Goal: Task Accomplishment & Management: Manage account settings

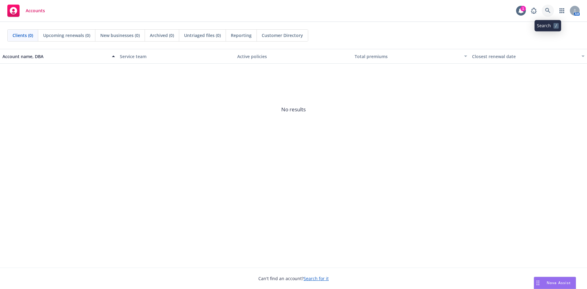
click at [551, 11] on link at bounding box center [547, 11] width 12 height 12
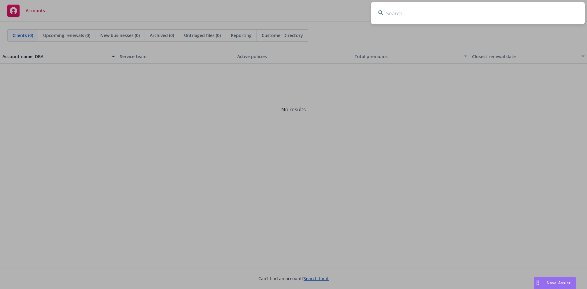
click at [409, 8] on input at bounding box center [478, 13] width 214 height 22
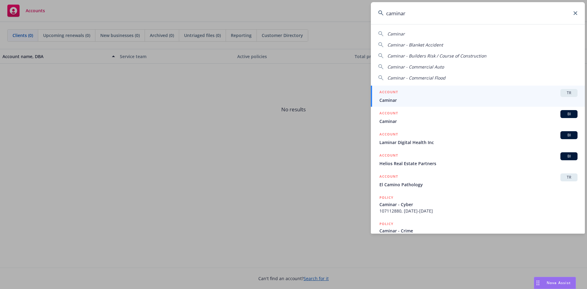
type input "caminar"
click at [562, 93] on span "TR" at bounding box center [568, 92] width 12 height 5
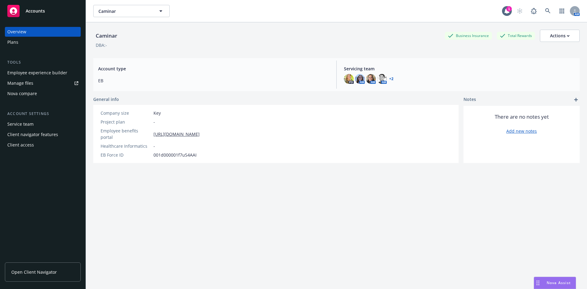
click at [42, 79] on link "Manage files" at bounding box center [43, 83] width 76 height 10
click at [544, 6] on link at bounding box center [547, 11] width 12 height 12
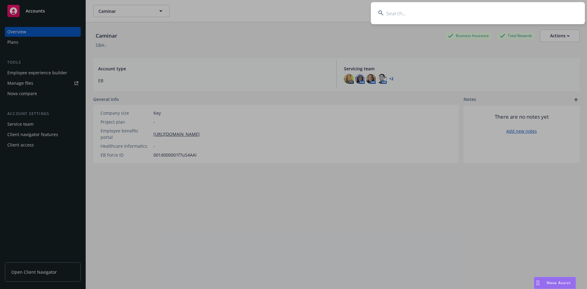
click at [437, 13] on input at bounding box center [478, 13] width 214 height 22
type input "conversica"
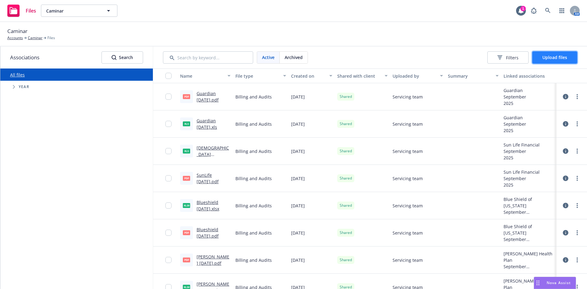
click at [542, 59] on span "Upload files" at bounding box center [554, 57] width 25 height 6
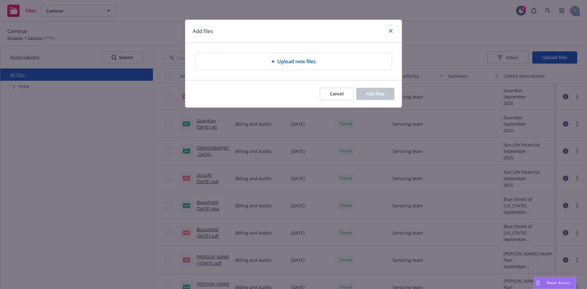
click at [252, 66] on div "Upload new files" at bounding box center [293, 61] width 196 height 17
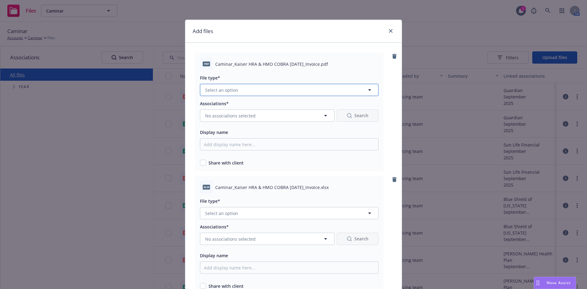
click at [317, 86] on button "Select an option" at bounding box center [289, 90] width 178 height 12
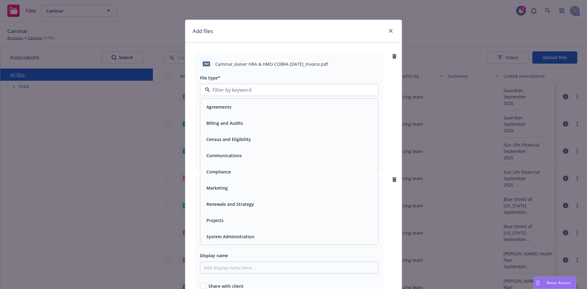
click at [260, 121] on div "Billing and Audits" at bounding box center [289, 123] width 170 height 9
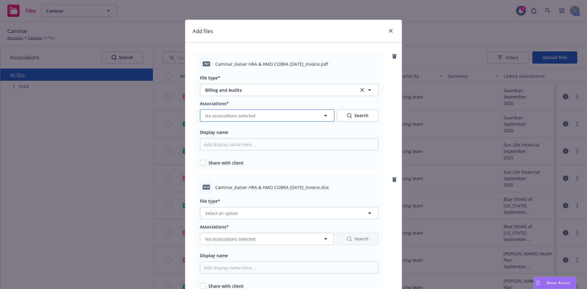
click at [251, 118] on span "No associations selected" at bounding box center [230, 115] width 50 height 6
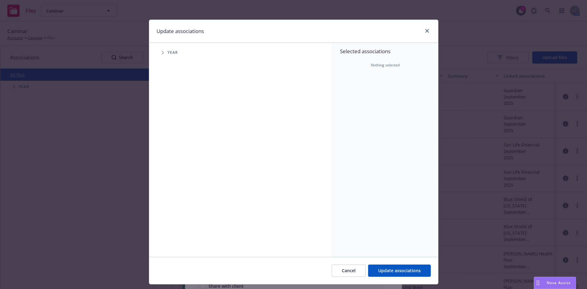
click at [163, 53] on span "Tree Example" at bounding box center [163, 53] width 10 height 10
click at [169, 136] on icon "Tree Example" at bounding box center [170, 136] width 2 height 4
click at [177, 147] on span "Tree Example" at bounding box center [178, 150] width 10 height 10
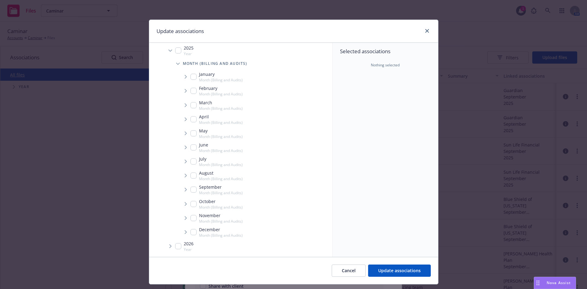
click at [185, 172] on span "Tree Example" at bounding box center [186, 175] width 10 height 10
checkbox input "true"
click at [188, 187] on span "Tree Example" at bounding box center [193, 189] width 10 height 10
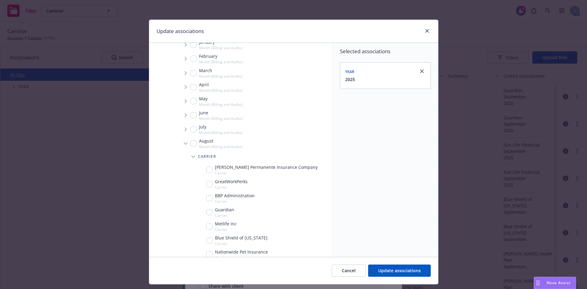
scroll to position [147, 0]
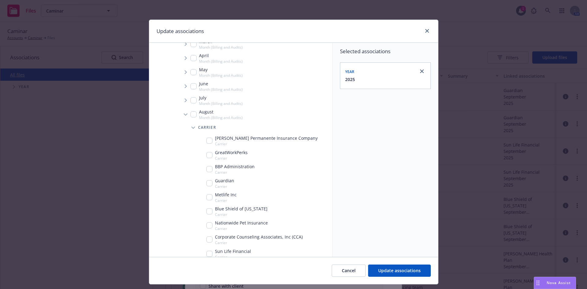
click at [207, 141] on input "Tree Example" at bounding box center [209, 140] width 6 height 6
checkbox input "true"
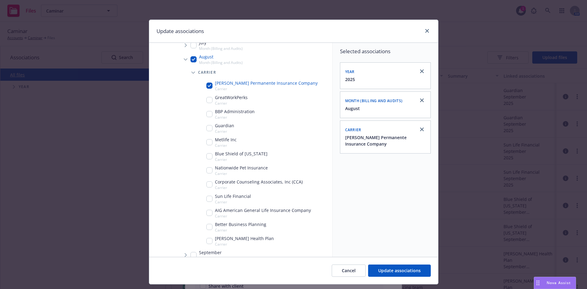
scroll to position [208, 0]
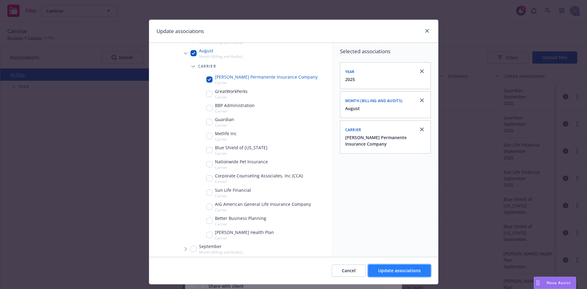
click at [389, 271] on span "Update associations" at bounding box center [399, 270] width 42 height 6
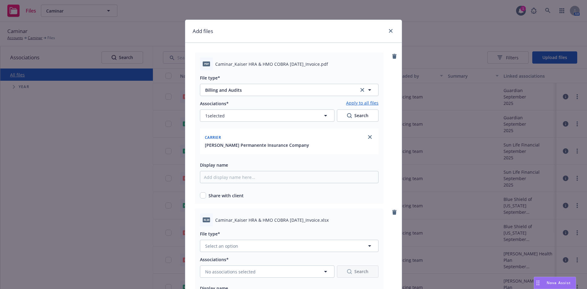
click at [356, 104] on link "Apply to all files" at bounding box center [362, 103] width 32 height 7
click at [204, 192] on div "Share with client" at bounding box center [289, 195] width 178 height 6
click at [202, 196] on input "checkbox" at bounding box center [203, 195] width 6 height 6
checkbox input "true"
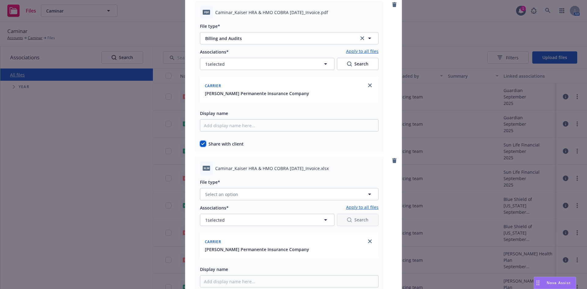
scroll to position [61, 0]
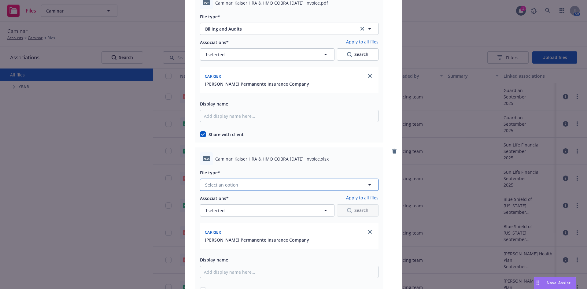
click at [249, 184] on button "Select an option" at bounding box center [289, 184] width 178 height 12
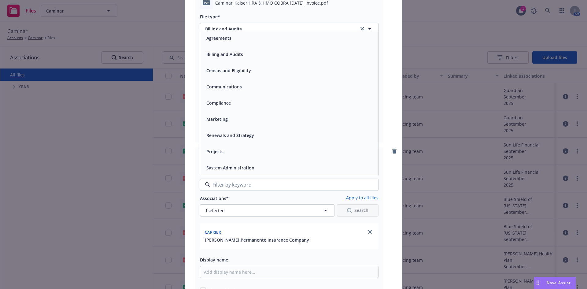
click at [238, 47] on div "Billing and Audits" at bounding box center [289, 54] width 178 height 16
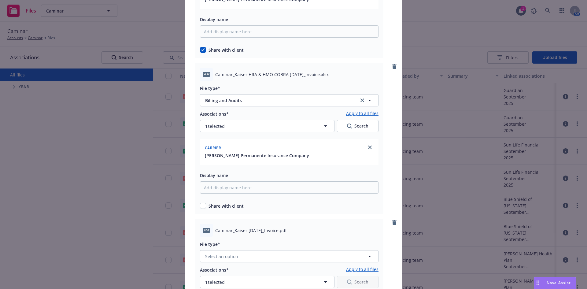
scroll to position [153, 0]
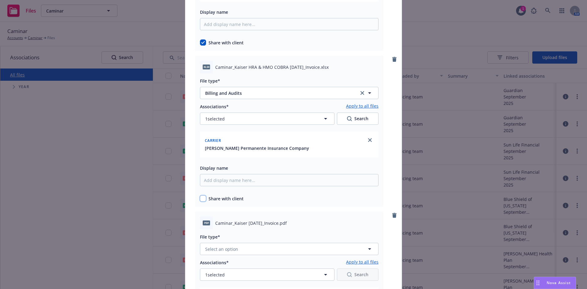
click at [203, 197] on input "checkbox" at bounding box center [203, 198] width 6 height 6
checkbox input "true"
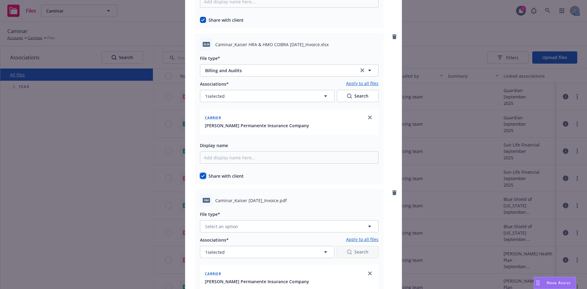
scroll to position [214, 0]
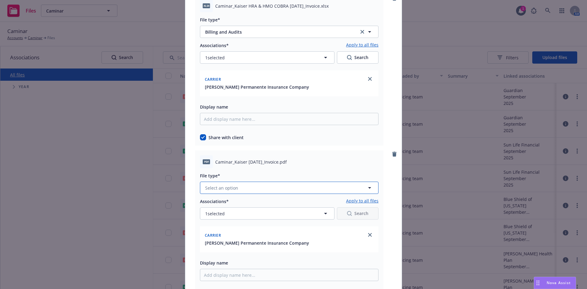
click at [229, 188] on span "Select an option" at bounding box center [221, 188] width 33 height 6
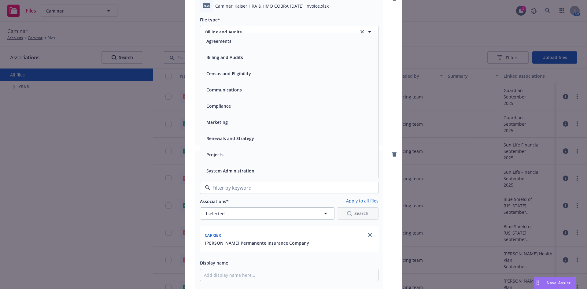
click at [225, 57] on span "Billing and Audits" at bounding box center [224, 57] width 37 height 6
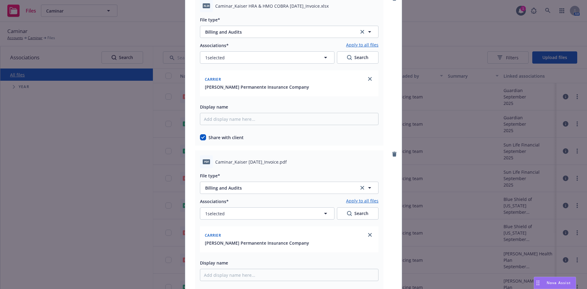
scroll to position [367, 0]
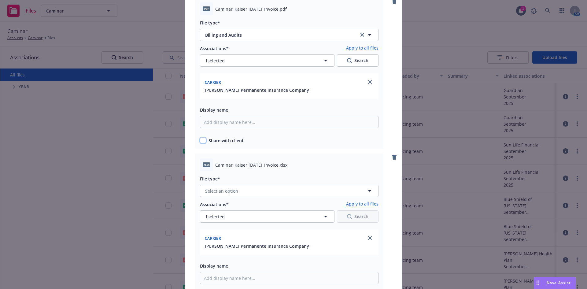
click at [200, 140] on input "checkbox" at bounding box center [203, 140] width 6 height 6
checkbox input "true"
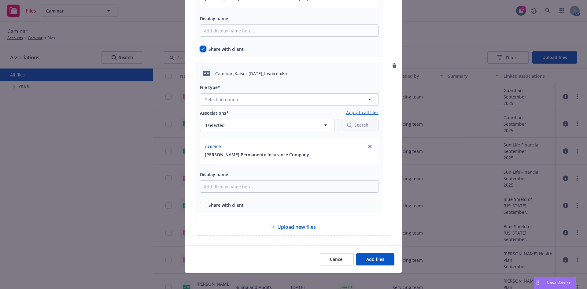
scroll to position [458, 0]
click at [225, 99] on span "Select an option" at bounding box center [221, 99] width 33 height 6
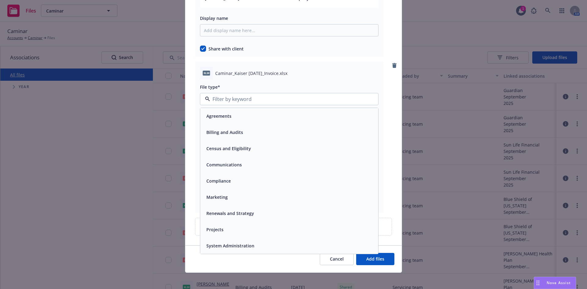
click at [223, 135] on span "Billing and Audits" at bounding box center [224, 132] width 37 height 6
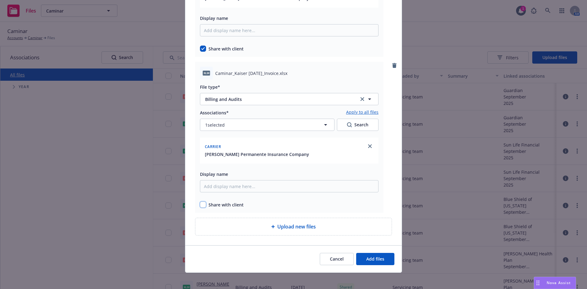
click at [200, 207] on input "checkbox" at bounding box center [203, 204] width 6 height 6
checkbox input "true"
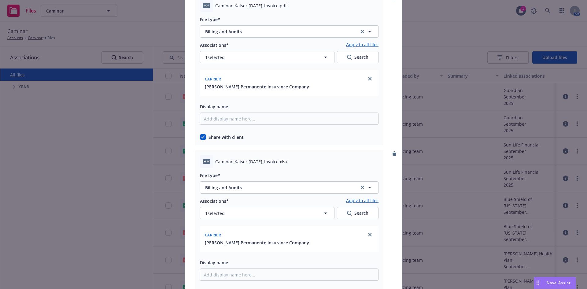
scroll to position [462, 0]
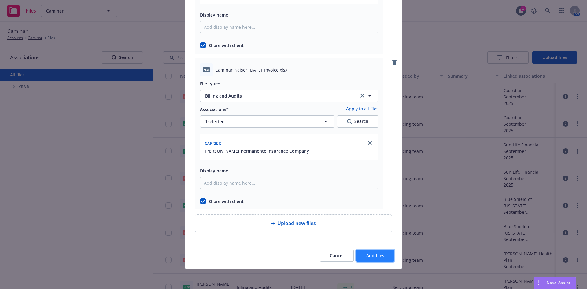
click at [366, 254] on span "Add files" at bounding box center [375, 255] width 18 height 6
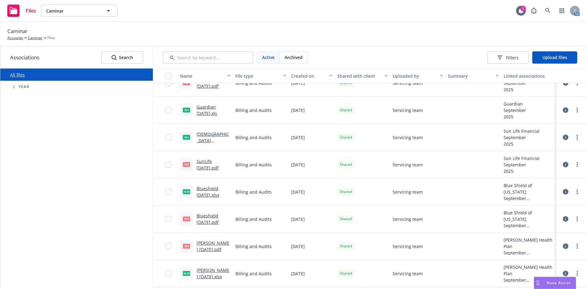
scroll to position [0, 0]
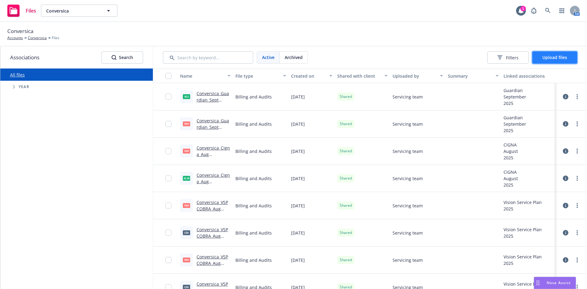
click at [547, 57] on span "Upload files" at bounding box center [554, 57] width 25 height 6
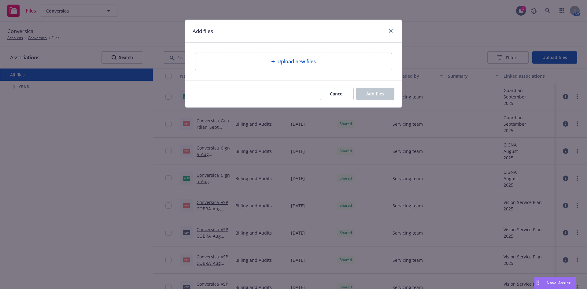
click at [335, 64] on div "Upload new files" at bounding box center [293, 61] width 186 height 7
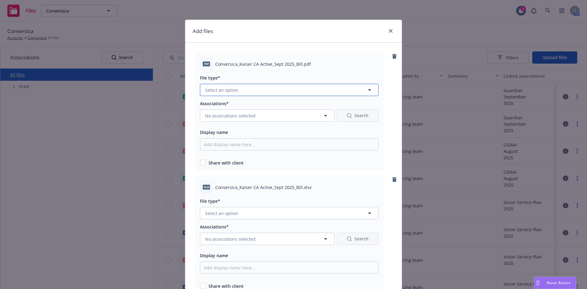
click at [288, 96] on button "Select an option" at bounding box center [289, 90] width 178 height 12
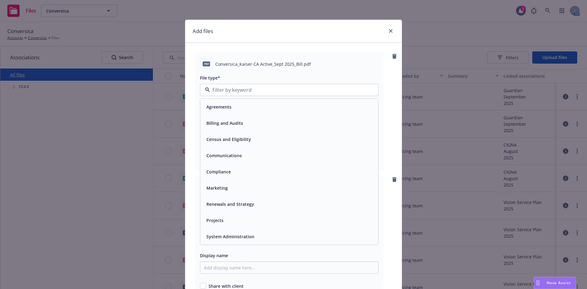
click at [241, 106] on div "Agreements" at bounding box center [289, 106] width 170 height 9
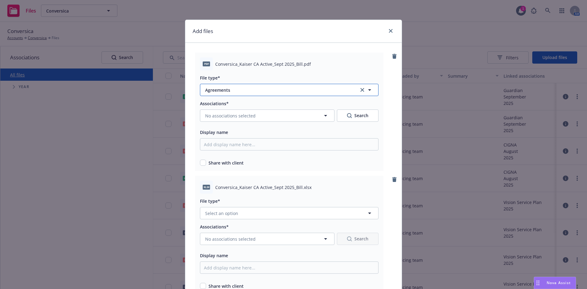
click at [248, 94] on button "Agreements" at bounding box center [289, 90] width 178 height 12
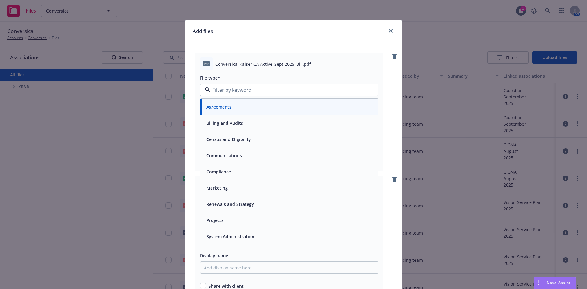
click at [237, 126] on span "Billing and Audits" at bounding box center [224, 123] width 37 height 6
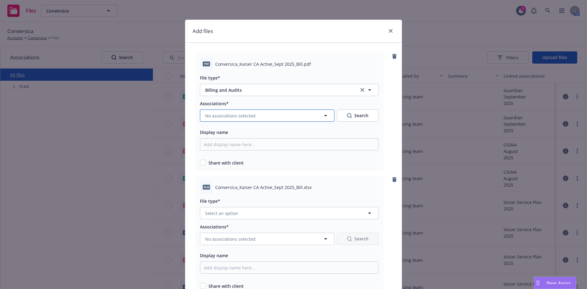
click at [236, 113] on span "No associations selected" at bounding box center [230, 115] width 50 height 6
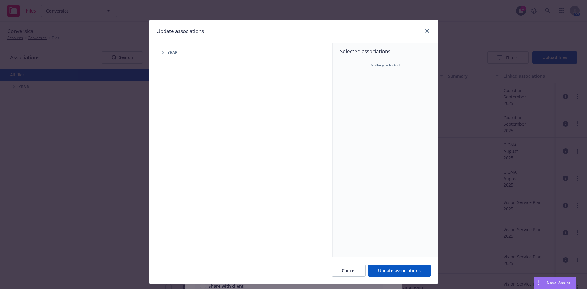
click at [162, 49] on span "Tree Example" at bounding box center [163, 53] width 10 height 10
click at [169, 136] on icon "Tree Example" at bounding box center [170, 136] width 2 height 4
click at [175, 147] on span "Tree Example" at bounding box center [178, 150] width 10 height 10
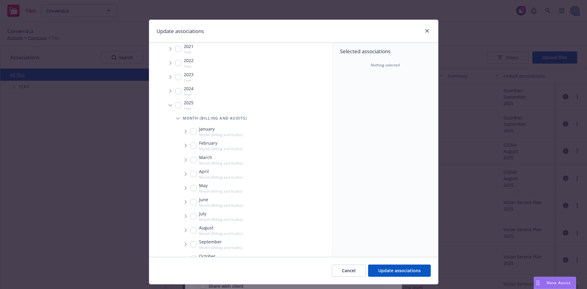
scroll to position [61, 0]
click at [181, 213] on span "Tree Example" at bounding box center [186, 214] width 10 height 10
checkbox input "true"
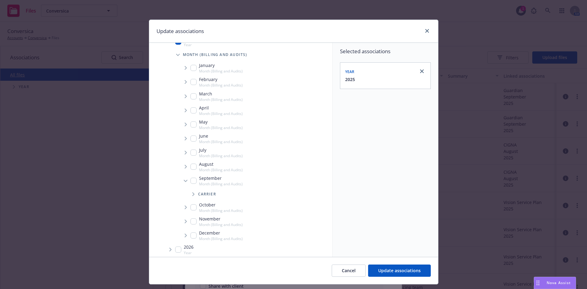
scroll to position [98, 0]
click at [189, 188] on span "Tree Example" at bounding box center [193, 191] width 10 height 10
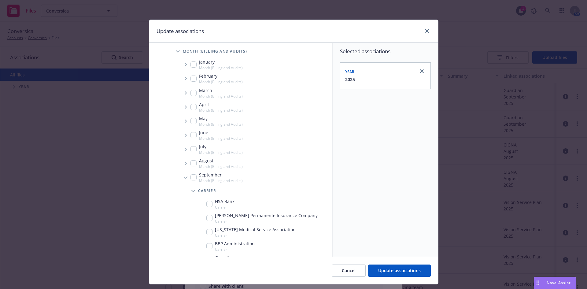
scroll to position [190, 0]
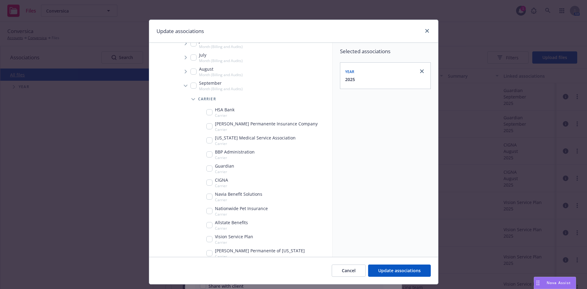
click at [206, 123] on input "Tree Example" at bounding box center [209, 126] width 6 height 6
checkbox input "true"
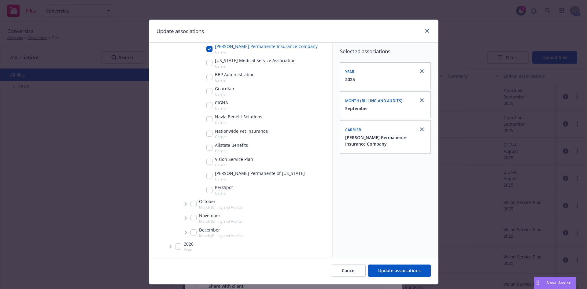
scroll to position [206, 0]
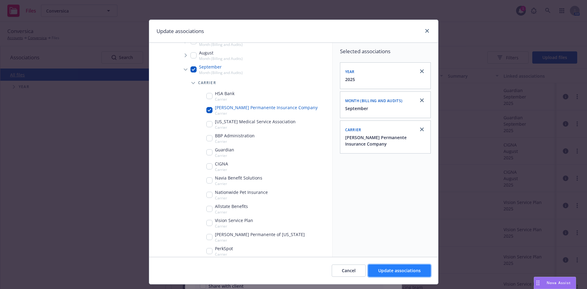
click at [396, 268] on span "Update associations" at bounding box center [399, 270] width 42 height 6
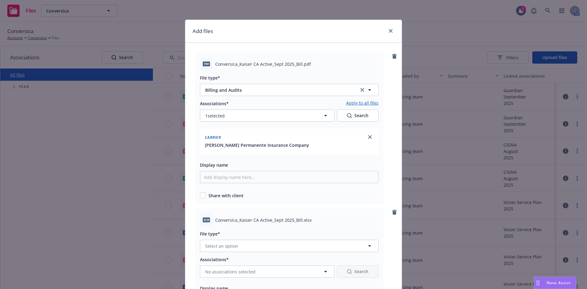
click at [362, 103] on link "Apply to all files" at bounding box center [362, 103] width 32 height 7
click at [200, 193] on input "checkbox" at bounding box center [203, 195] width 6 height 6
checkbox input "true"
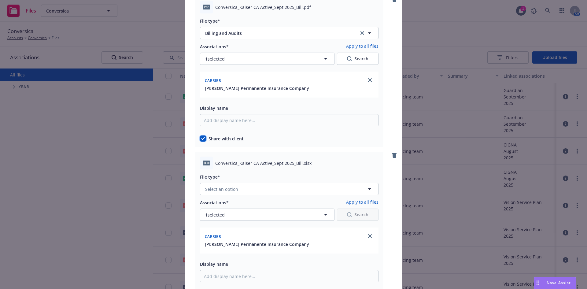
scroll to position [61, 0]
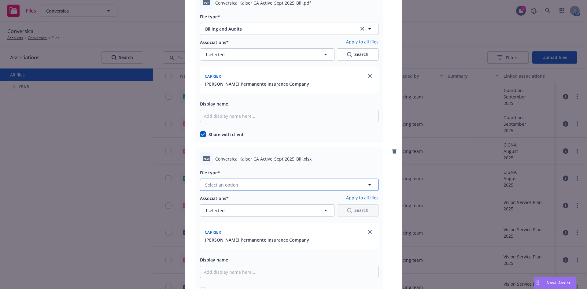
click at [226, 182] on span "Select an option" at bounding box center [221, 184] width 33 height 6
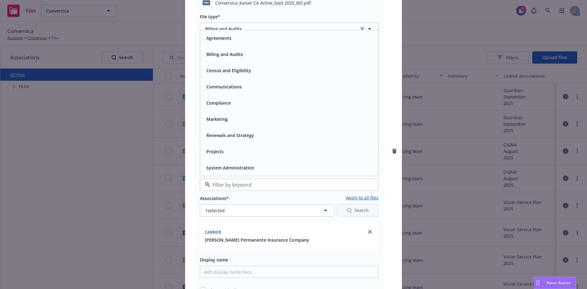
click at [215, 60] on div "Billing and Audits" at bounding box center [289, 54] width 178 height 16
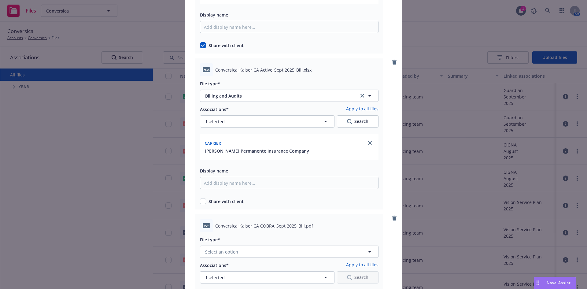
scroll to position [153, 0]
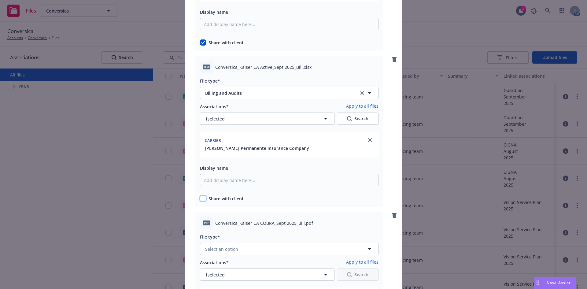
click at [200, 197] on input "checkbox" at bounding box center [203, 198] width 6 height 6
checkbox input "true"
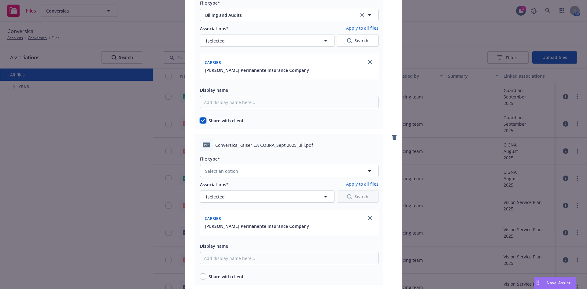
scroll to position [244, 0]
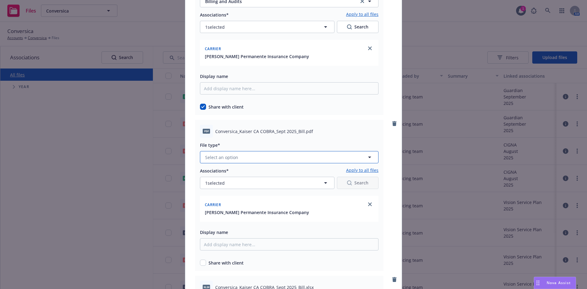
click at [230, 155] on span "Select an option" at bounding box center [221, 157] width 33 height 6
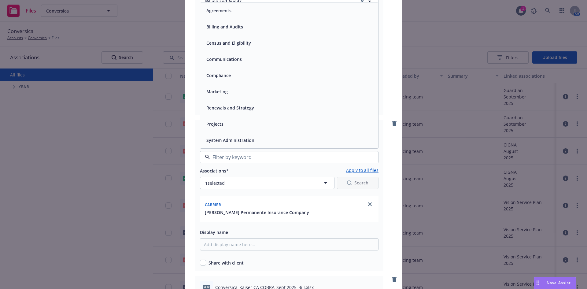
click at [223, 28] on span "Billing and Audits" at bounding box center [224, 27] width 37 height 6
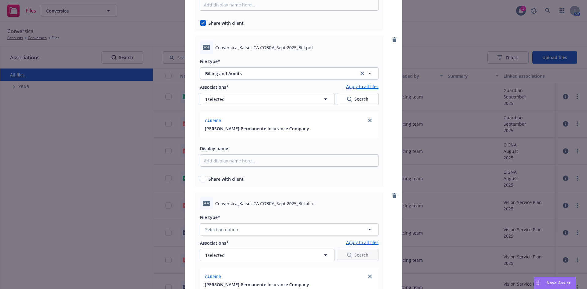
scroll to position [336, 0]
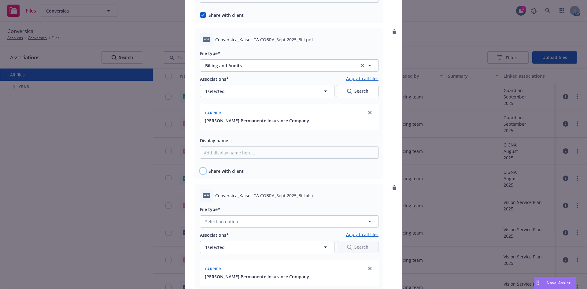
click at [200, 170] on input "checkbox" at bounding box center [203, 171] width 6 height 6
checkbox input "true"
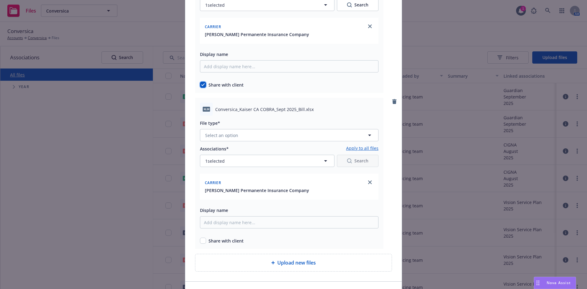
scroll to position [428, 0]
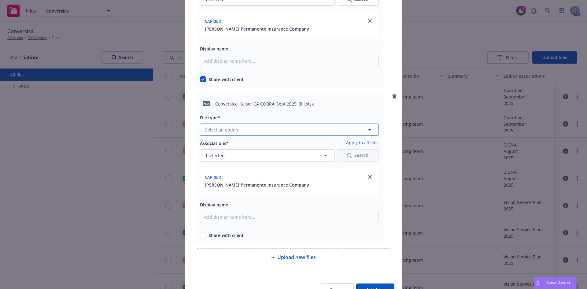
click at [227, 130] on span "Select an option" at bounding box center [221, 129] width 33 height 6
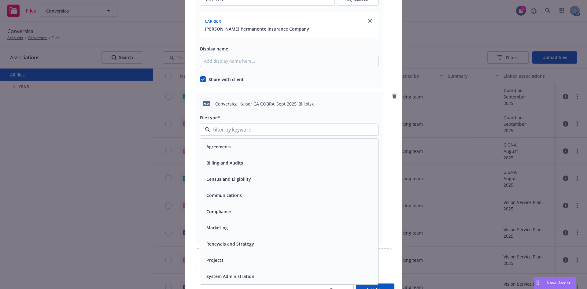
click at [219, 166] on div "Billing and Audits" at bounding box center [224, 162] width 40 height 9
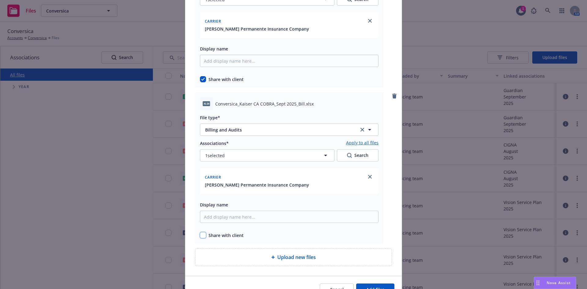
click at [203, 234] on input "checkbox" at bounding box center [203, 235] width 6 height 6
checkbox input "true"
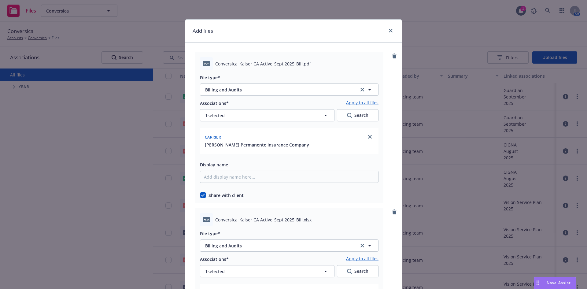
scroll to position [0, 0]
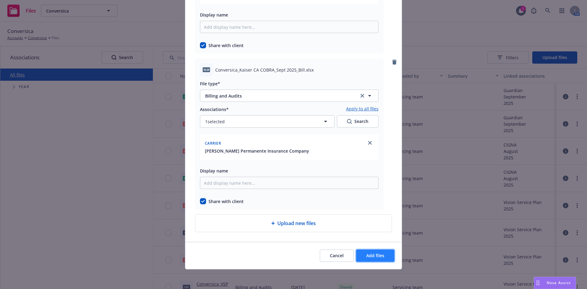
click at [374, 257] on span "Add files" at bounding box center [375, 255] width 18 height 6
